Goal: Information Seeking & Learning: Find contact information

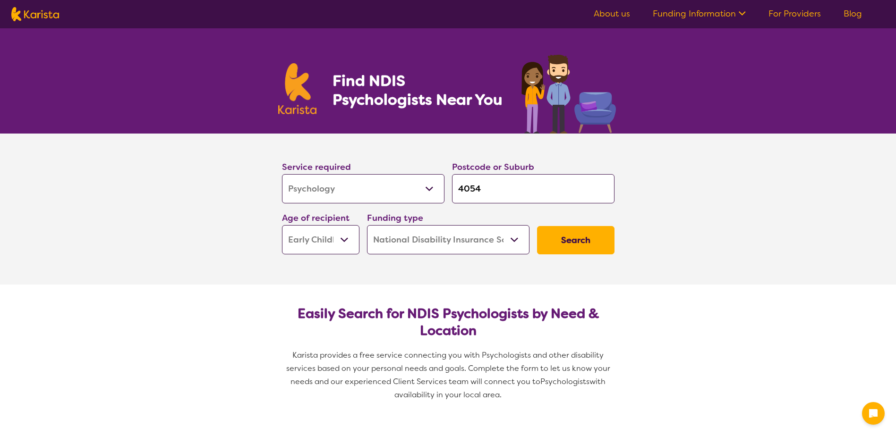
select select "Psychology"
select select "EC"
select select "NDIS"
select select "Psychology"
select select "EC"
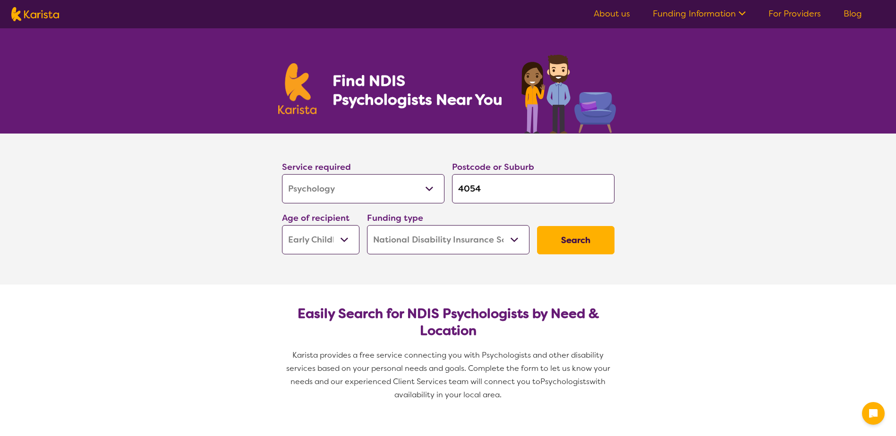
select select "NDIS"
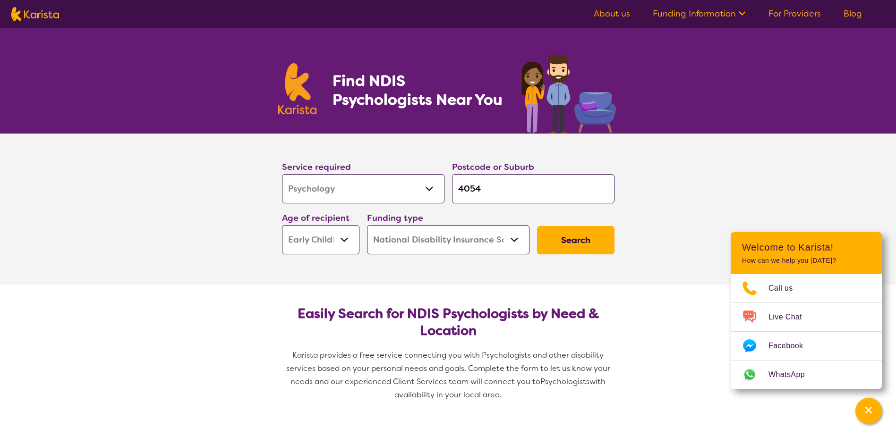
click at [591, 246] on button "Search" at bounding box center [575, 240] width 77 height 28
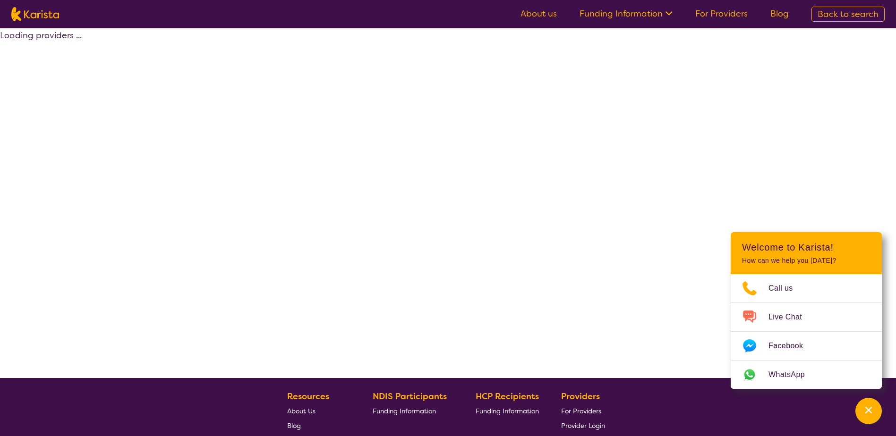
select select "by_score"
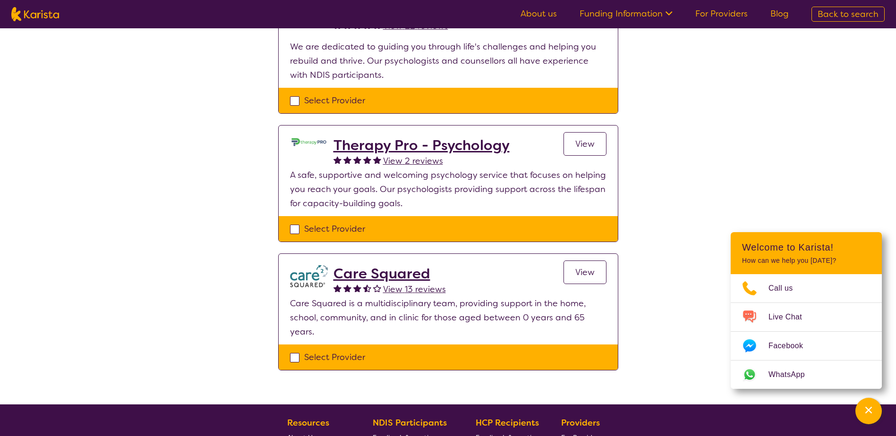
scroll to position [189, 0]
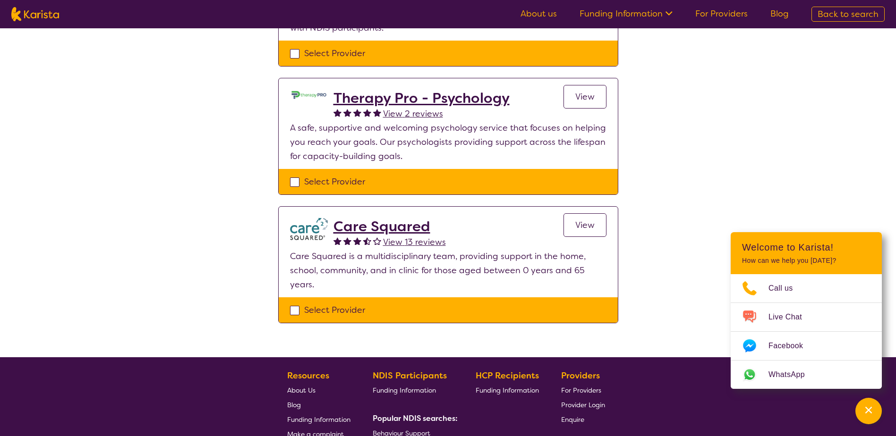
click at [396, 227] on h2 "Care Squared" at bounding box center [389, 226] width 112 height 17
